Goal: Task Accomplishment & Management: Use online tool/utility

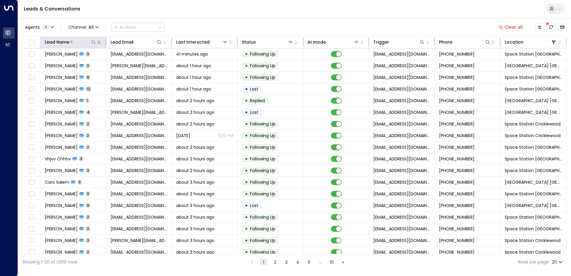
click at [93, 43] on icon at bounding box center [93, 42] width 5 height 5
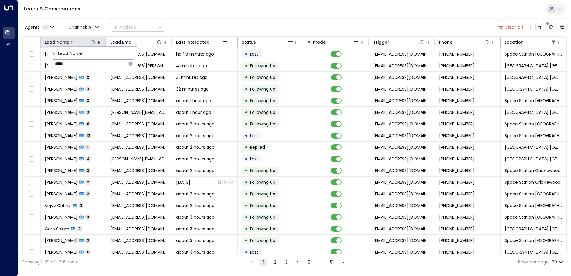
type input "*****"
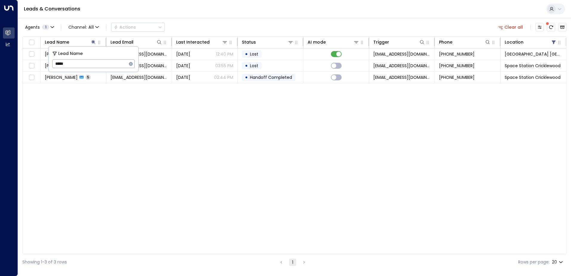
click at [203, 25] on div "Agents 1 Channel: All Actions Clear all" at bounding box center [294, 27] width 544 height 13
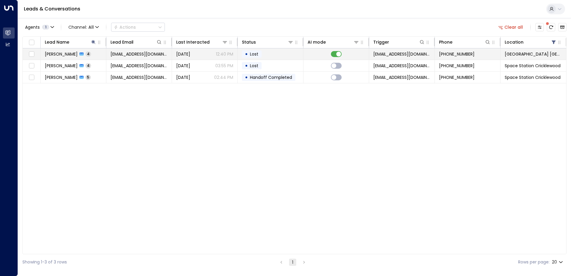
click at [89, 53] on td "[PERSON_NAME] 4" at bounding box center [74, 53] width 66 height 11
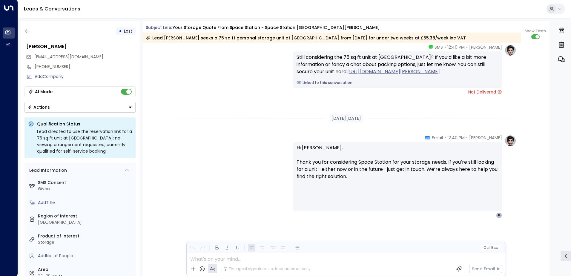
scroll to position [673, 0]
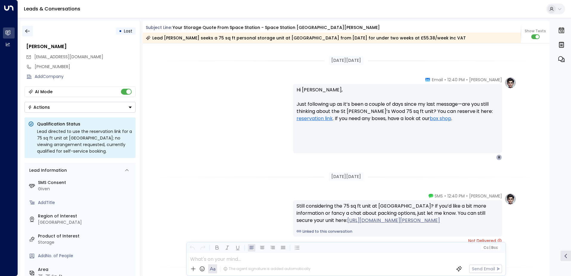
click at [30, 30] on icon "button" at bounding box center [27, 31] width 6 height 6
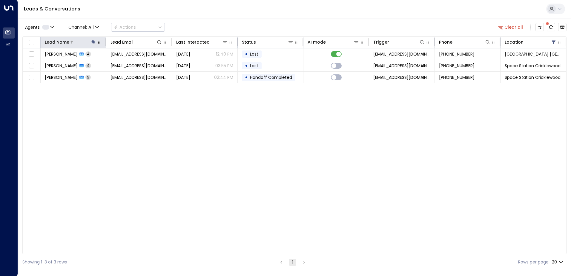
click at [91, 42] on button at bounding box center [93, 42] width 6 height 6
click at [132, 65] on icon "button" at bounding box center [130, 64] width 5 height 5
click at [105, 64] on input "text" at bounding box center [93, 63] width 82 height 11
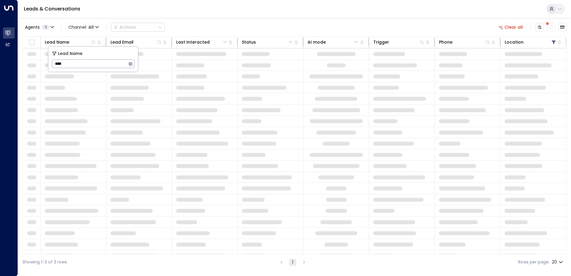
type input "*****"
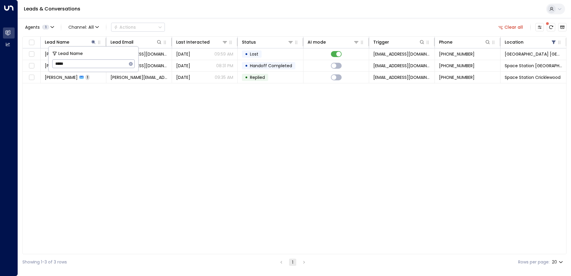
click at [184, 16] on div "Leads & Conversations" at bounding box center [294, 9] width 553 height 18
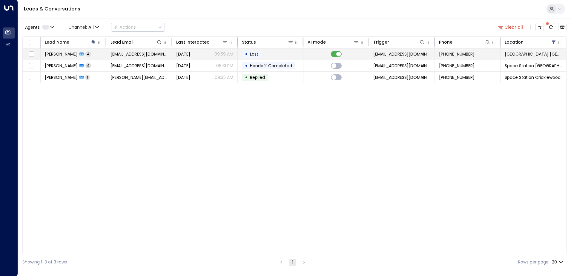
click at [94, 51] on td "[PERSON_NAME] 4" at bounding box center [74, 53] width 66 height 11
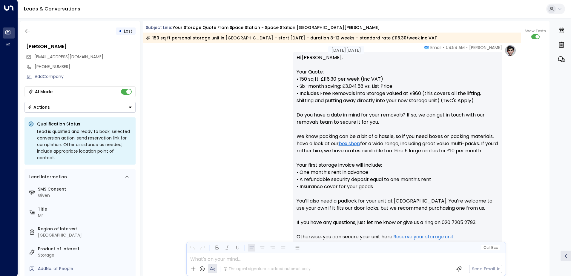
scroll to position [198, 0]
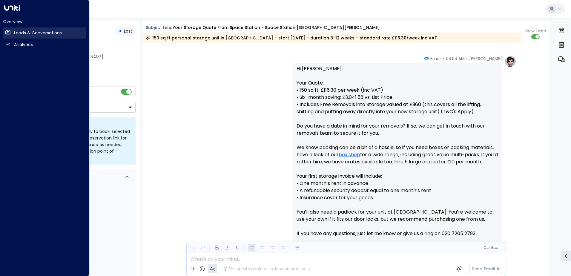
click at [44, 33] on h2 "Leads & Conversations" at bounding box center [38, 33] width 48 height 6
